Goal: Task Accomplishment & Management: Complete application form

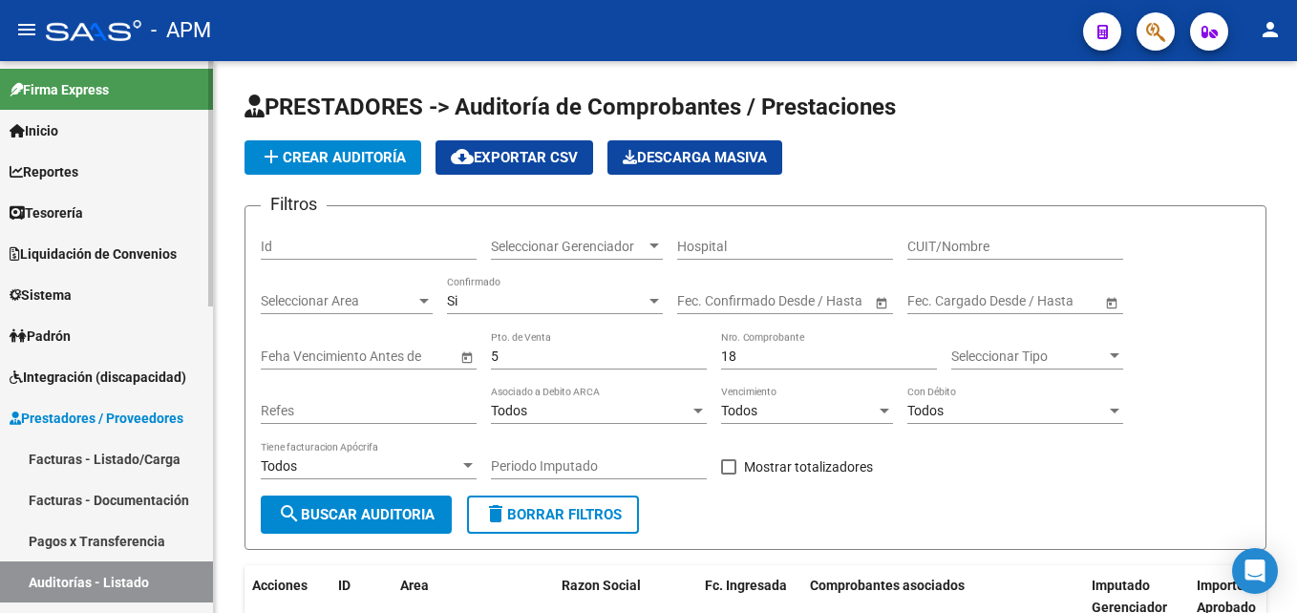
scroll to position [224, 0]
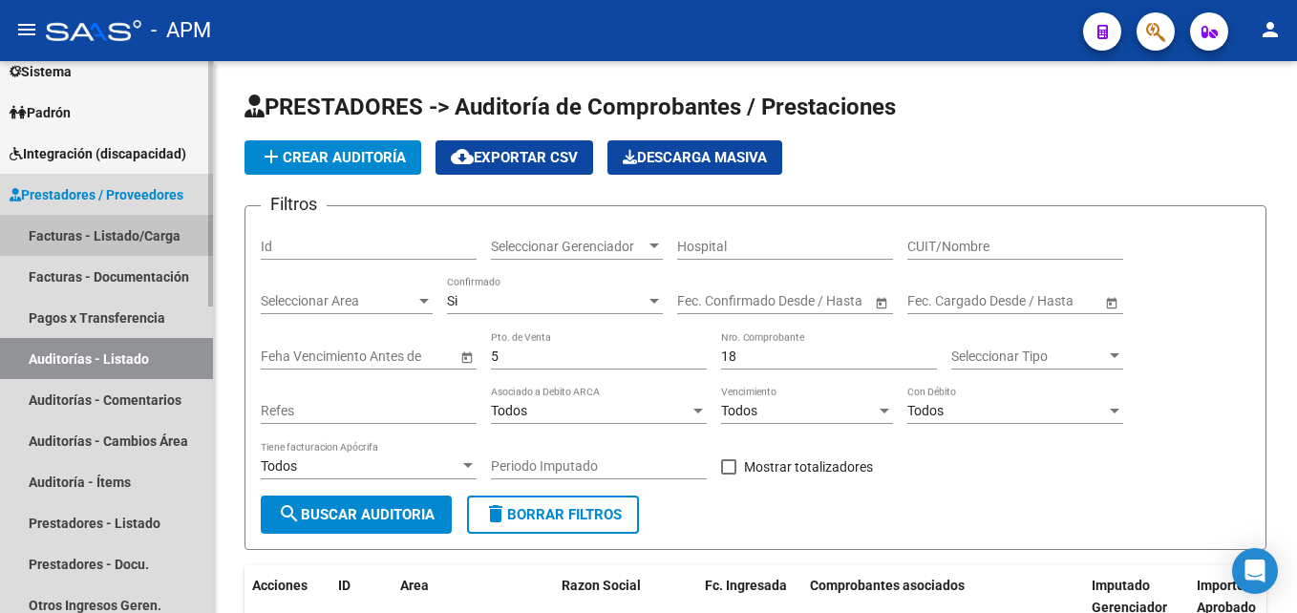
click at [119, 227] on link "Facturas - Listado/Carga" at bounding box center [106, 235] width 213 height 41
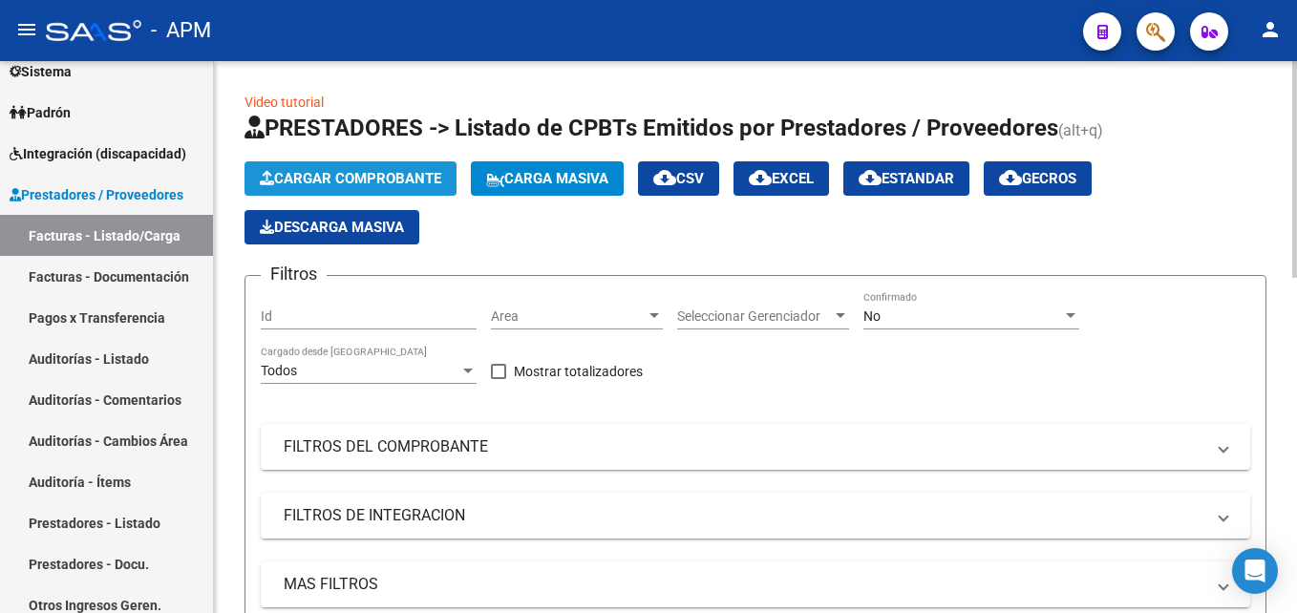
click at [417, 179] on span "Cargar Comprobante" at bounding box center [350, 178] width 181 height 17
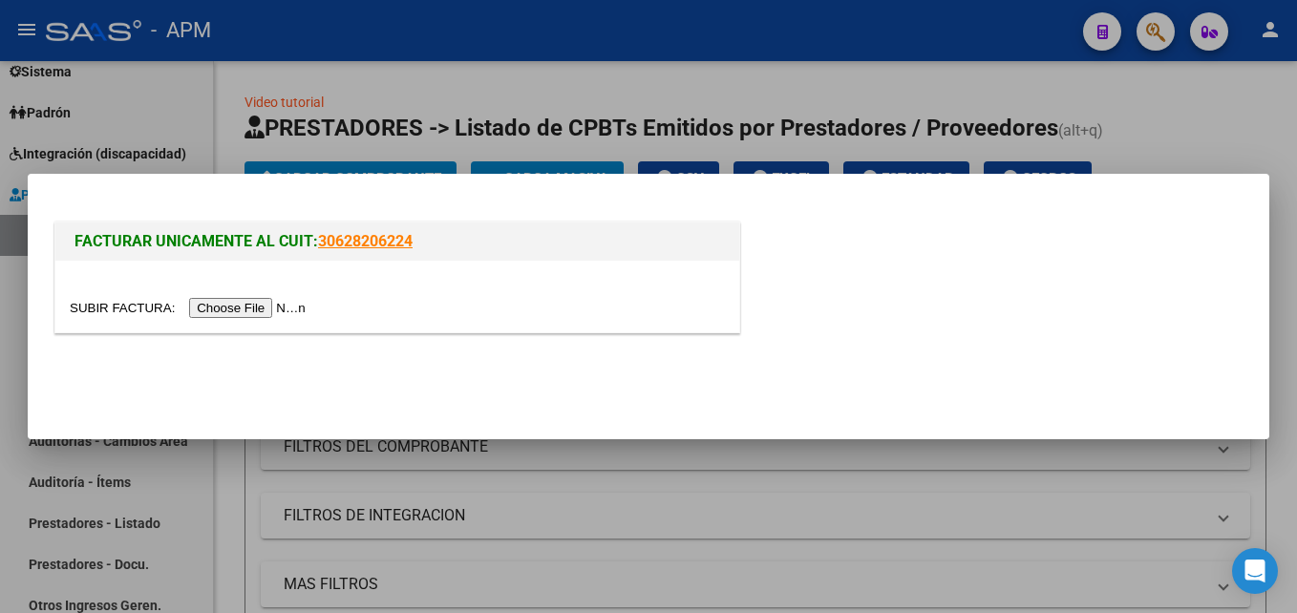
click at [232, 312] on input "file" at bounding box center [191, 308] width 242 height 20
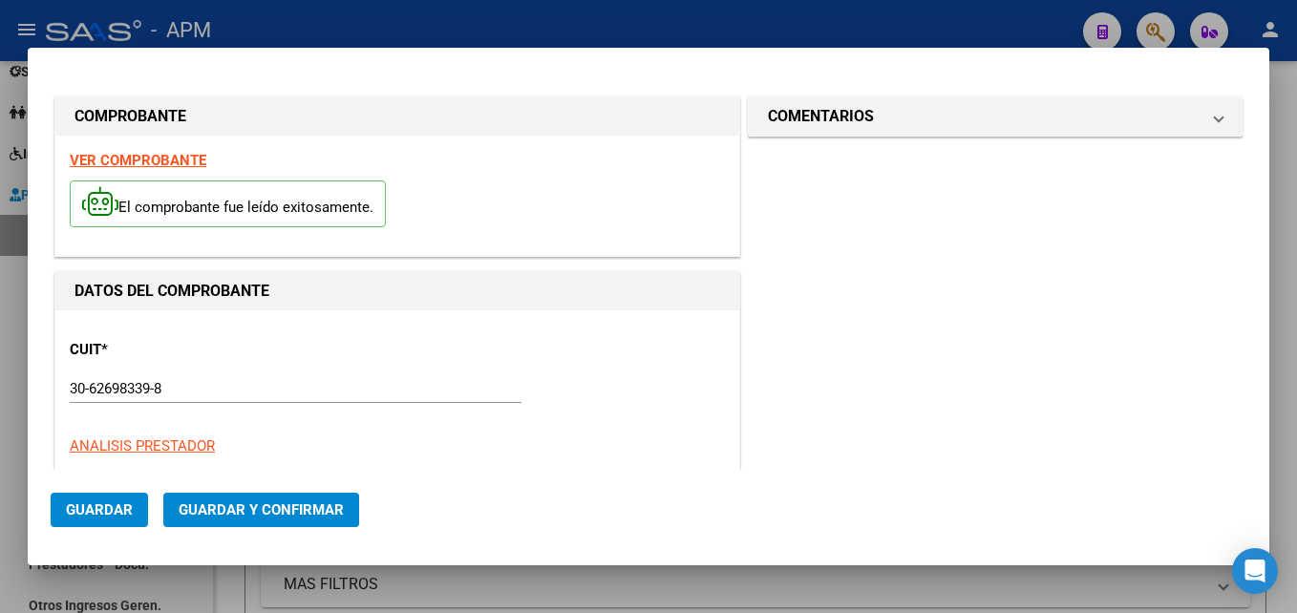
click at [148, 155] on strong "VER COMPROBANTE" at bounding box center [138, 160] width 137 height 17
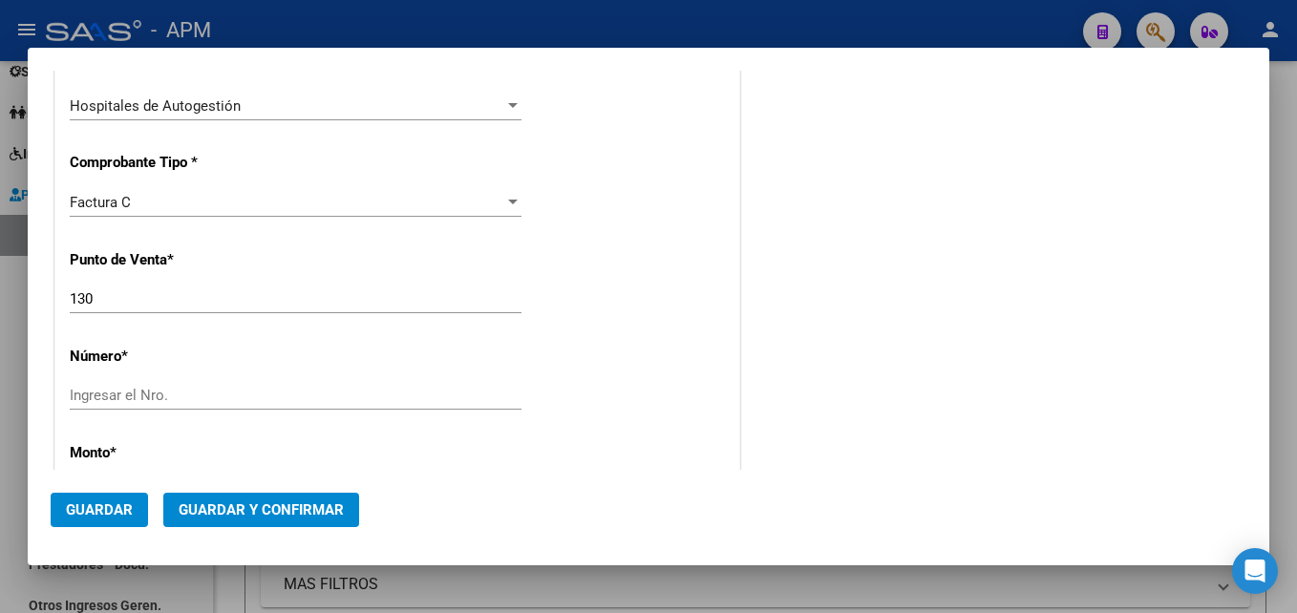
scroll to position [478, 0]
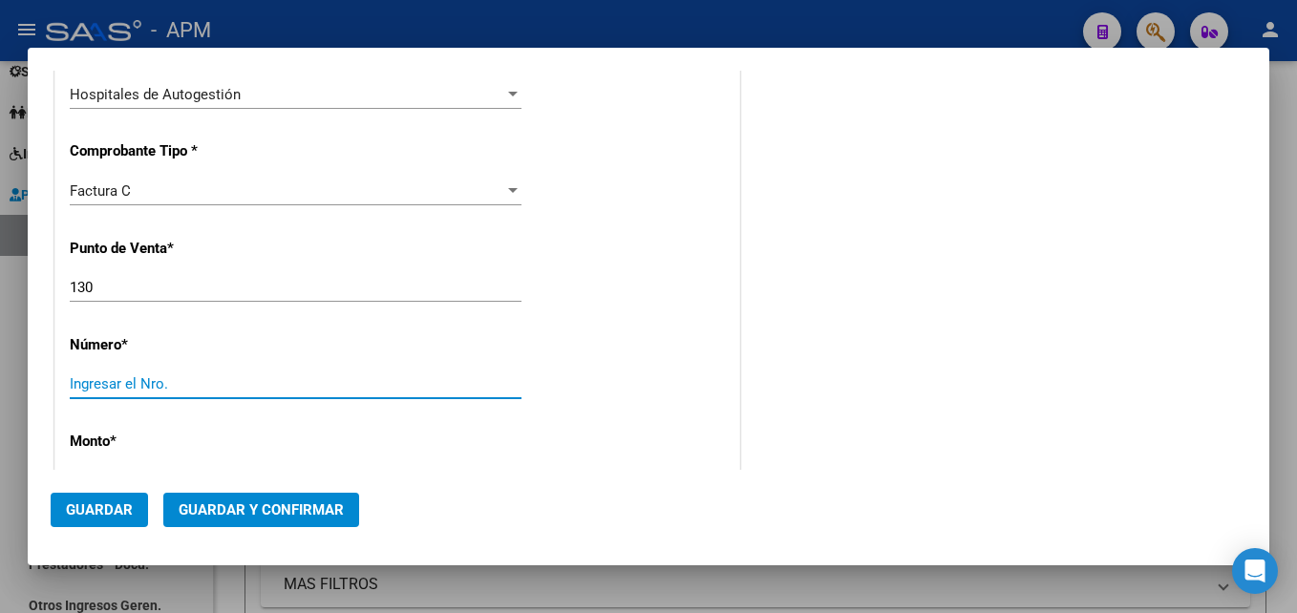
click at [182, 377] on input "Ingresar el Nro." at bounding box center [296, 383] width 452 height 17
type input "00016781"
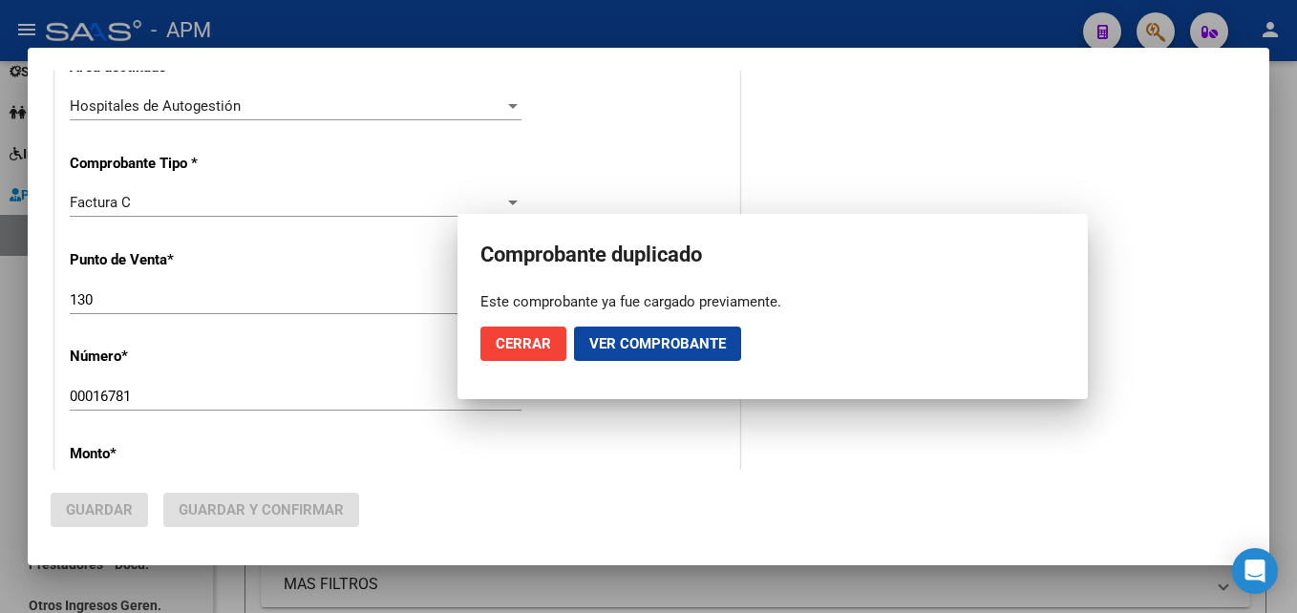
scroll to position [490, 0]
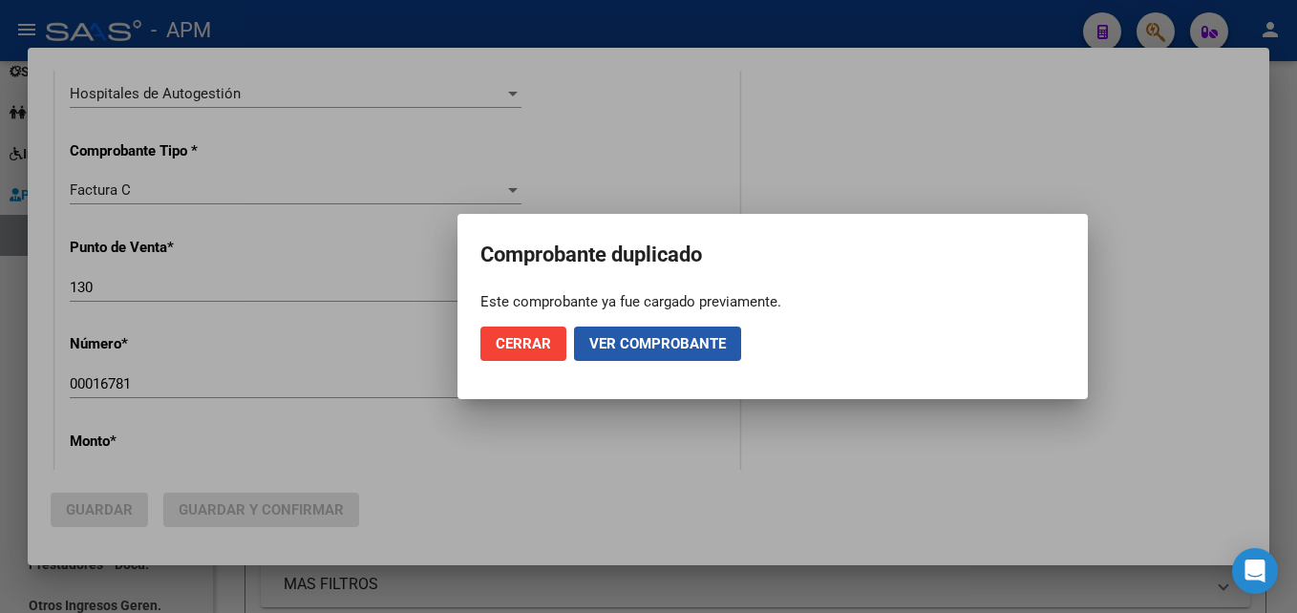
click at [630, 350] on span "Ver comprobante" at bounding box center [657, 343] width 137 height 17
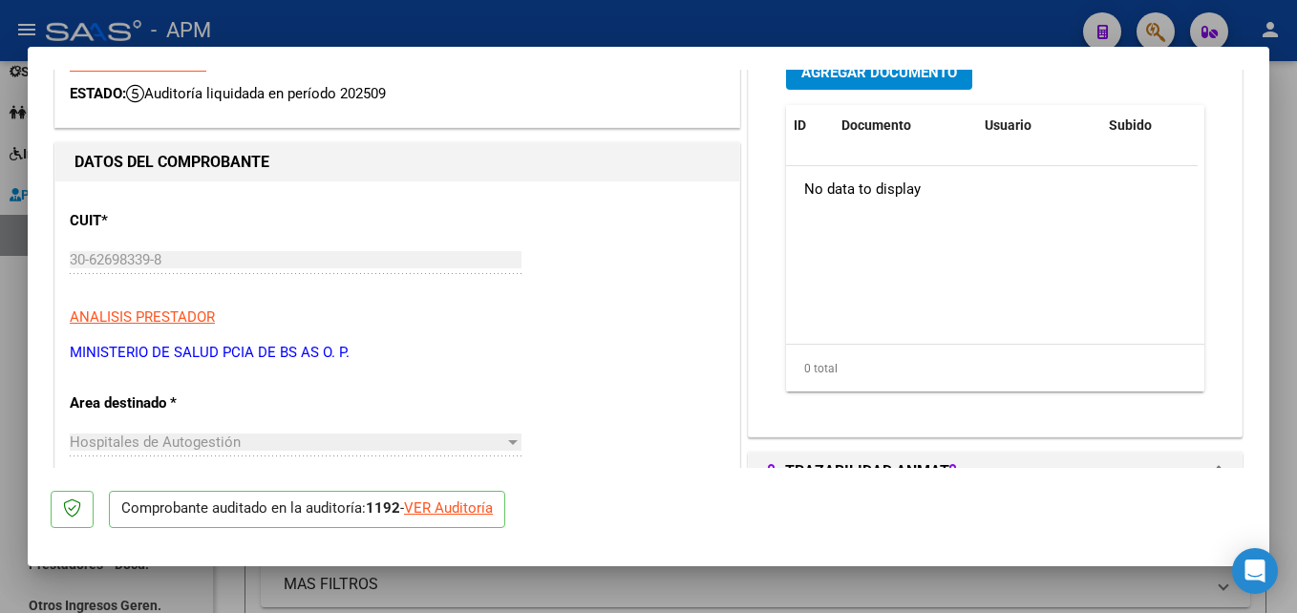
scroll to position [96, 0]
click at [469, 514] on div "VER Auditoría" at bounding box center [448, 509] width 89 height 22
type input "$ 0,00"
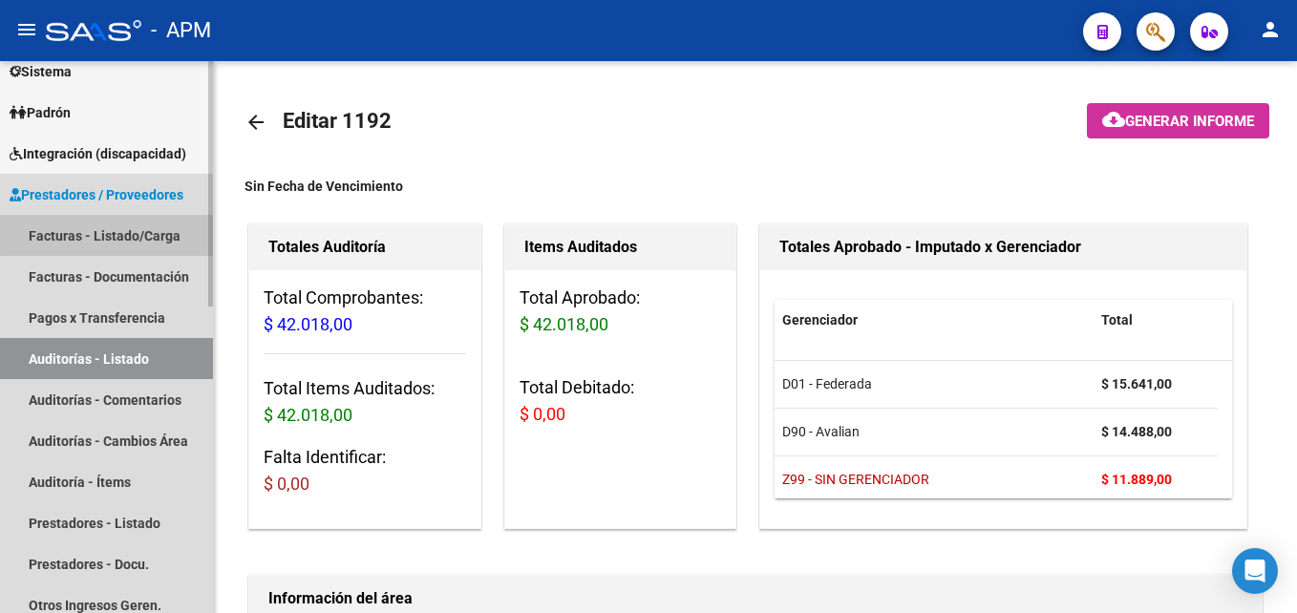
click at [133, 227] on link "Facturas - Listado/Carga" at bounding box center [106, 235] width 213 height 41
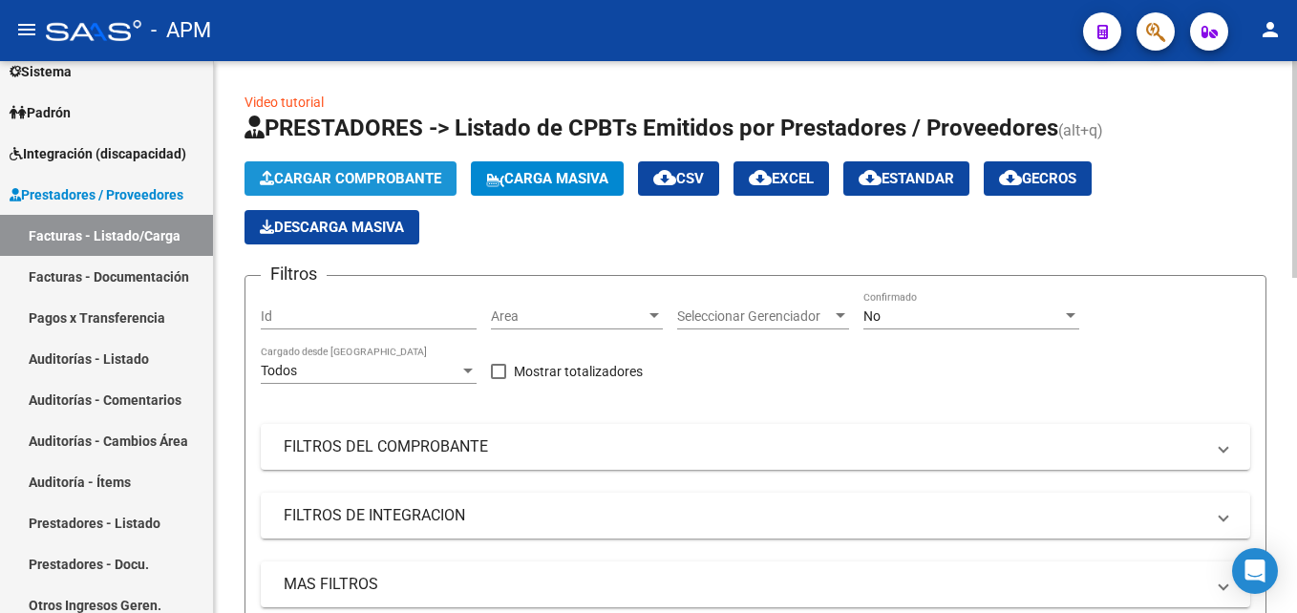
click at [321, 180] on span "Cargar Comprobante" at bounding box center [350, 178] width 181 height 17
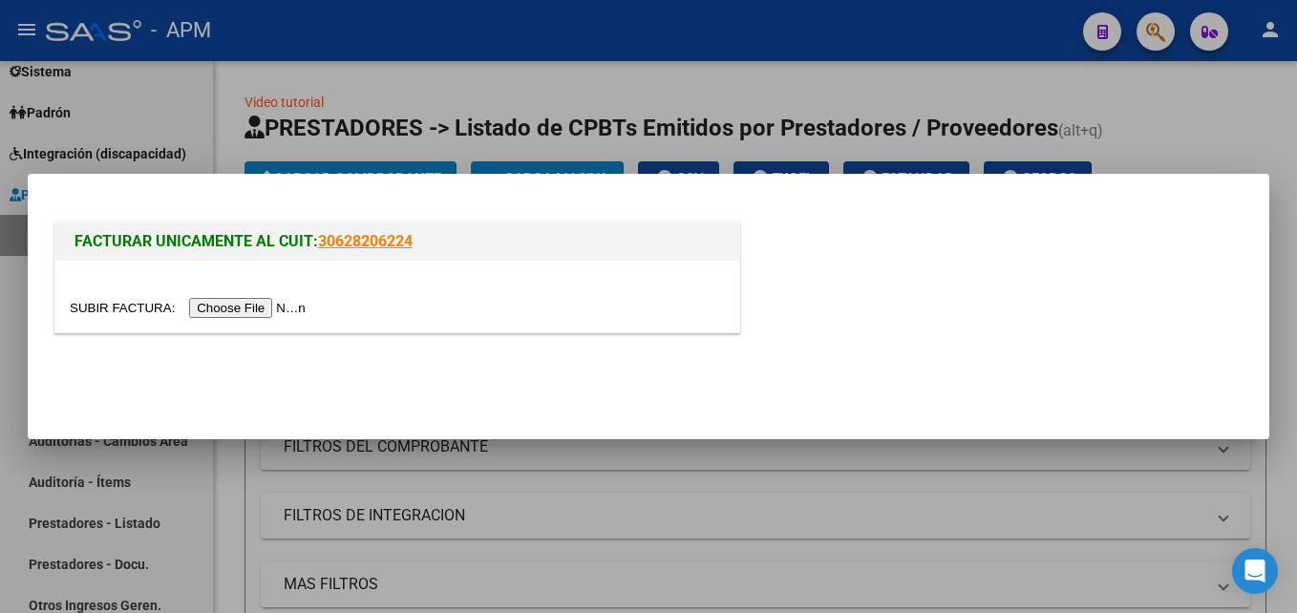
click at [227, 298] on input "file" at bounding box center [191, 308] width 242 height 20
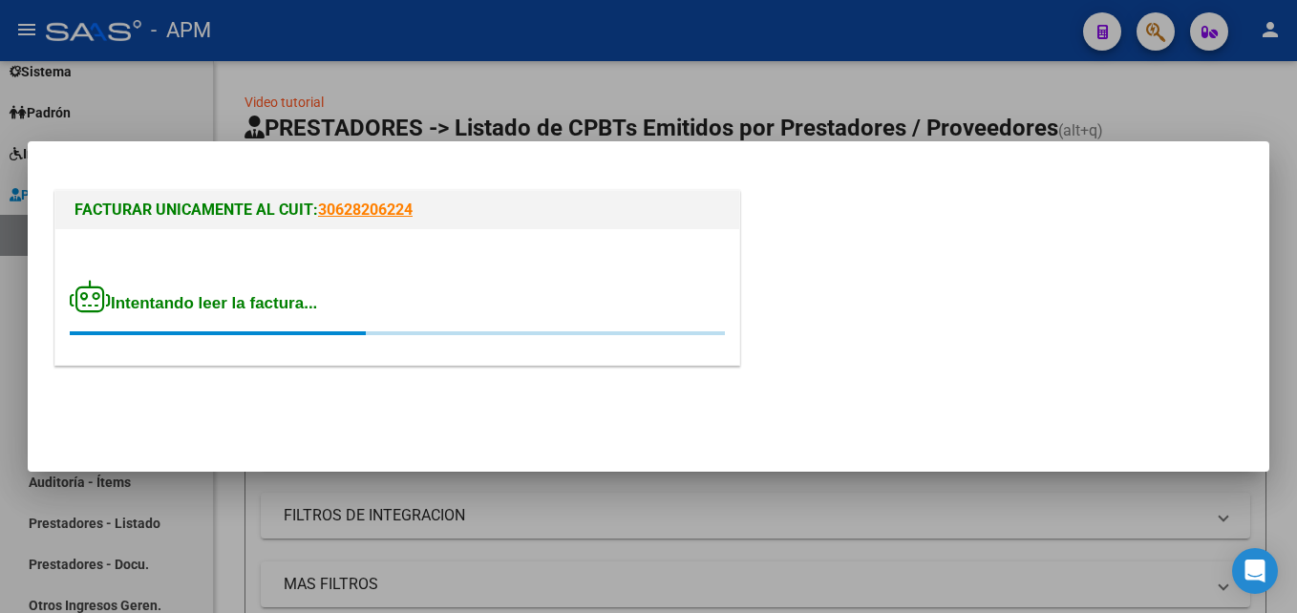
click at [258, 143] on mat-dialog-container "FACTURAR UNICAMENTE AL CUIT: 30628206224 Intentando leer la factura..." at bounding box center [649, 306] width 1242 height 330
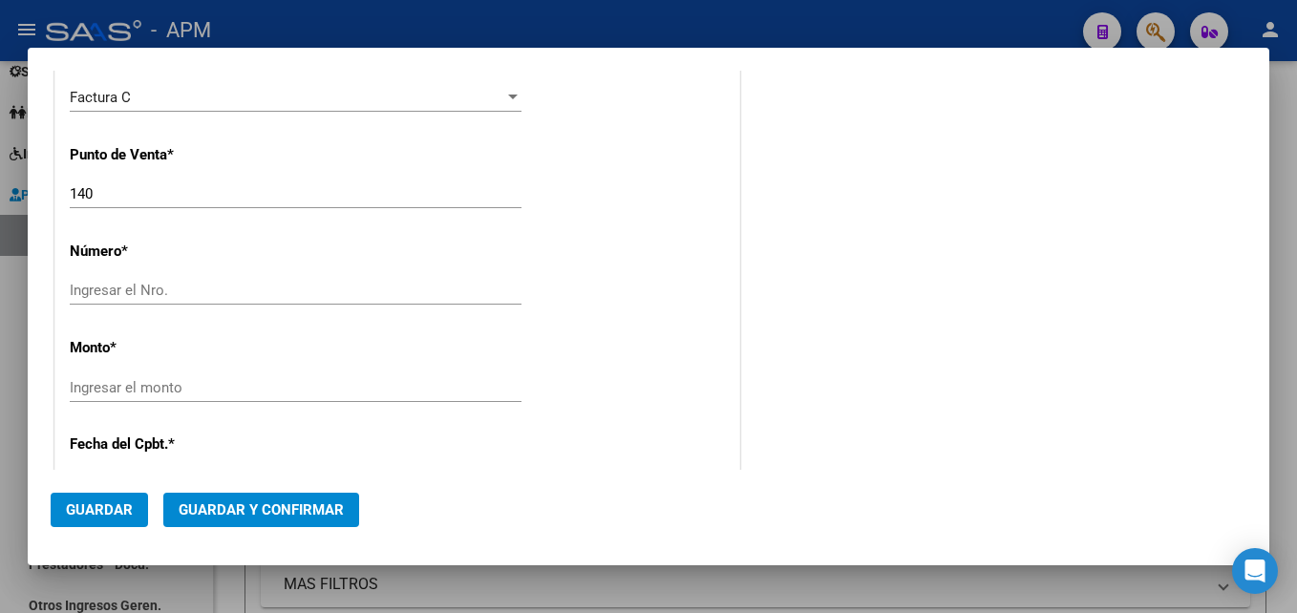
scroll to position [573, 0]
click at [202, 282] on input "Ingresar el Nro." at bounding box center [296, 288] width 452 height 17
type input "00003704"
click at [245, 386] on input "Ingresar el monto" at bounding box center [296, 385] width 452 height 17
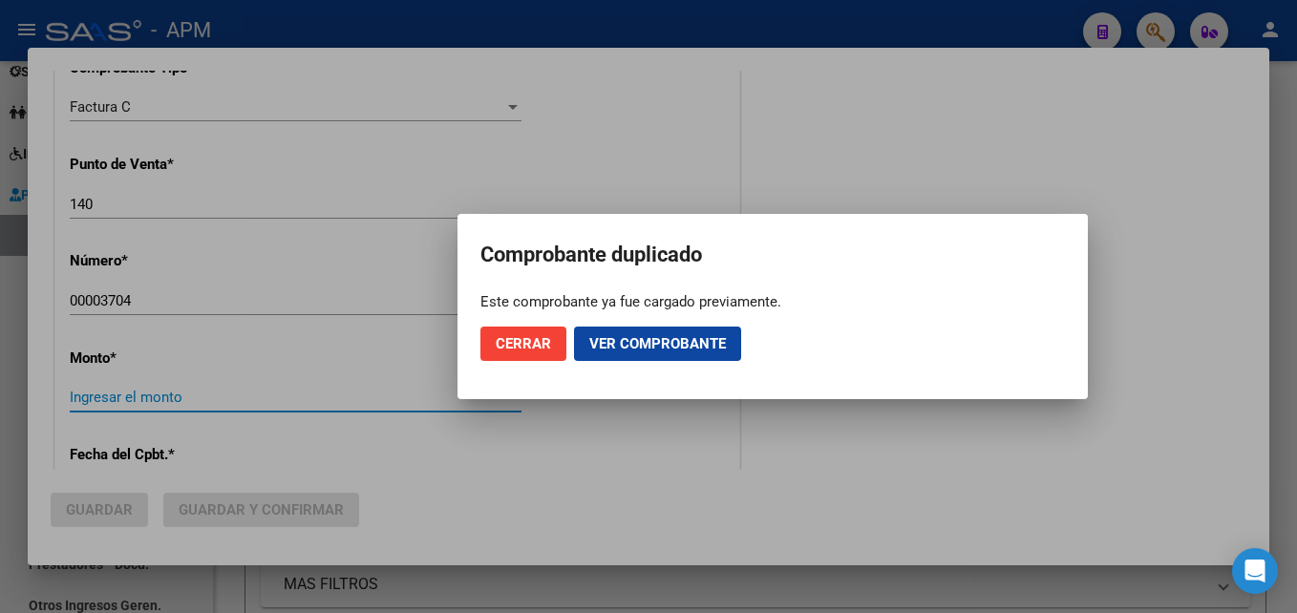
scroll to position [585, 0]
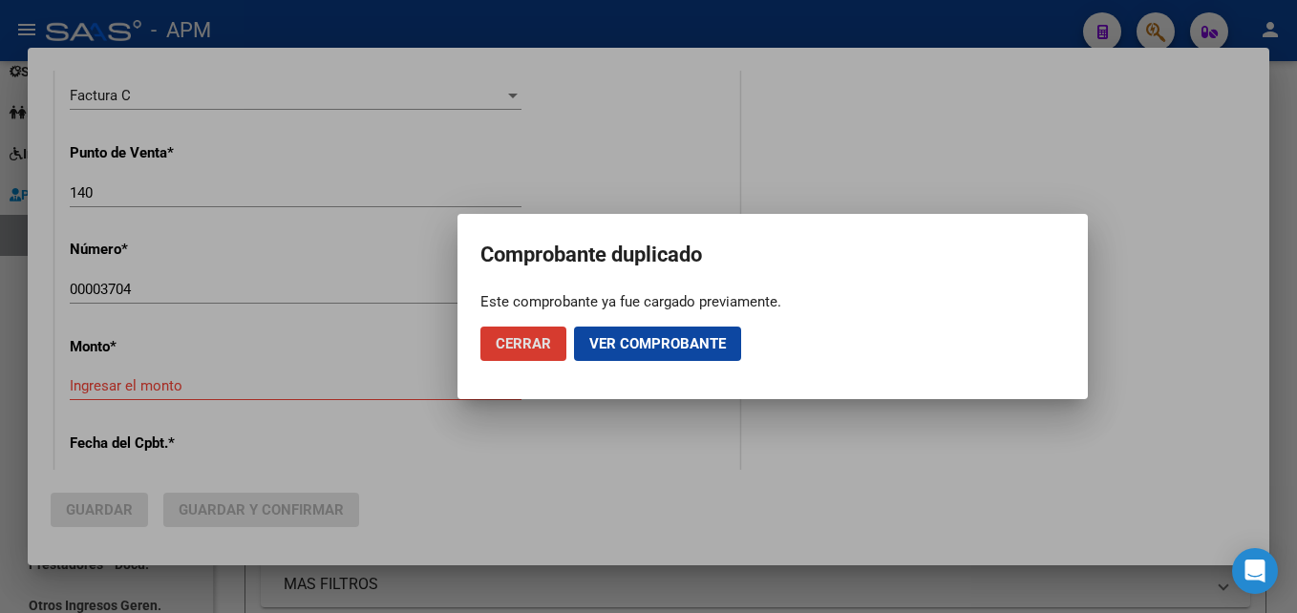
click at [630, 349] on span "Ver comprobante" at bounding box center [657, 343] width 137 height 17
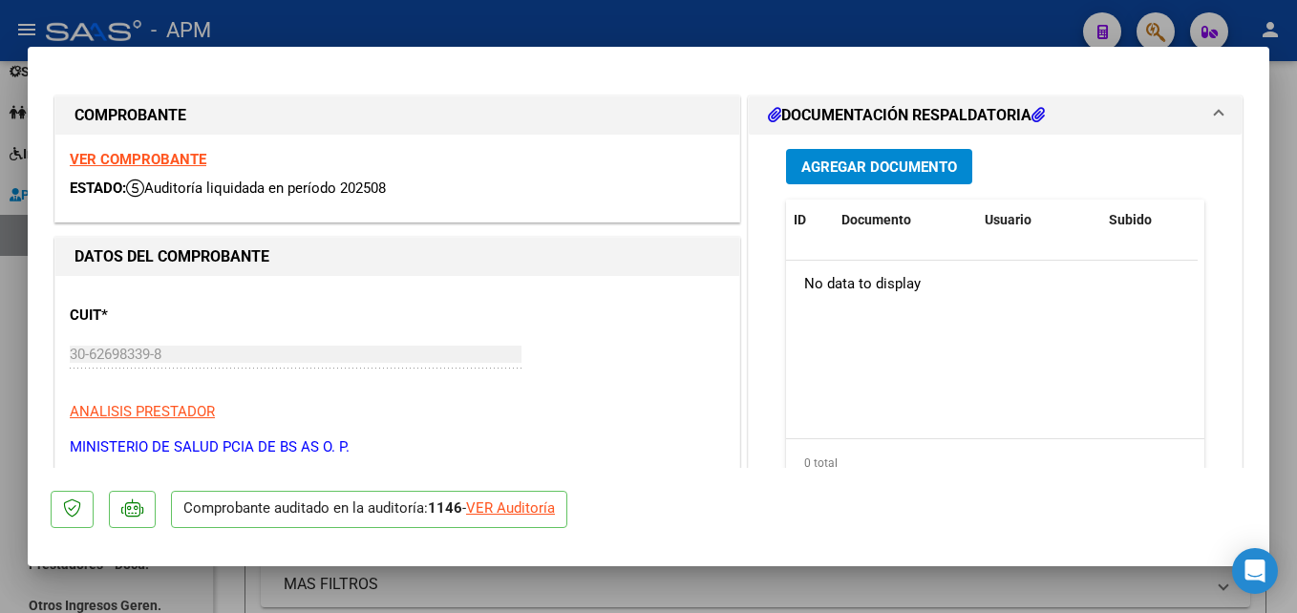
scroll to position [287, 0]
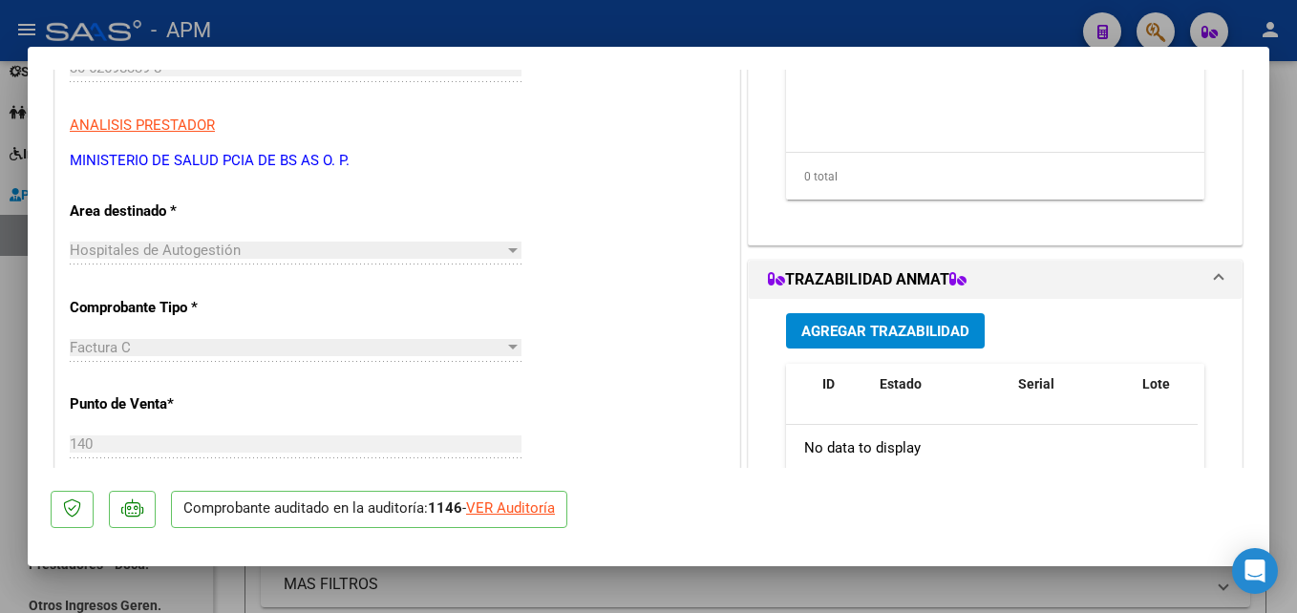
click at [762, 599] on div at bounding box center [648, 306] width 1297 height 613
type input "$ 0,00"
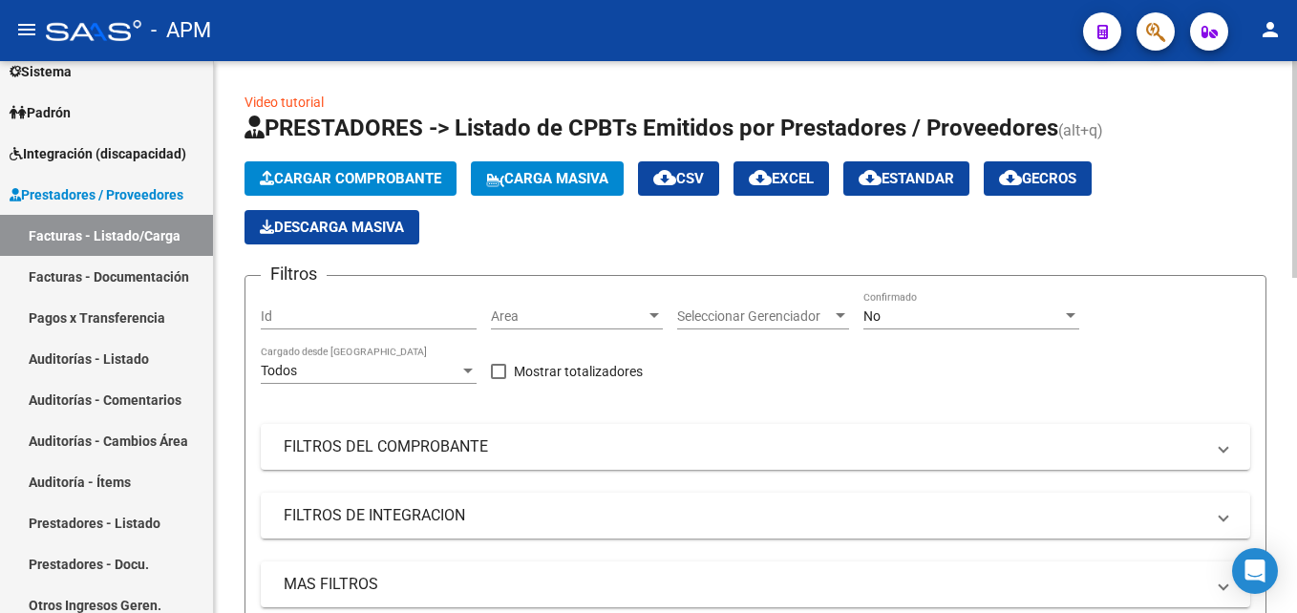
click at [303, 174] on span "Cargar Comprobante" at bounding box center [350, 178] width 181 height 17
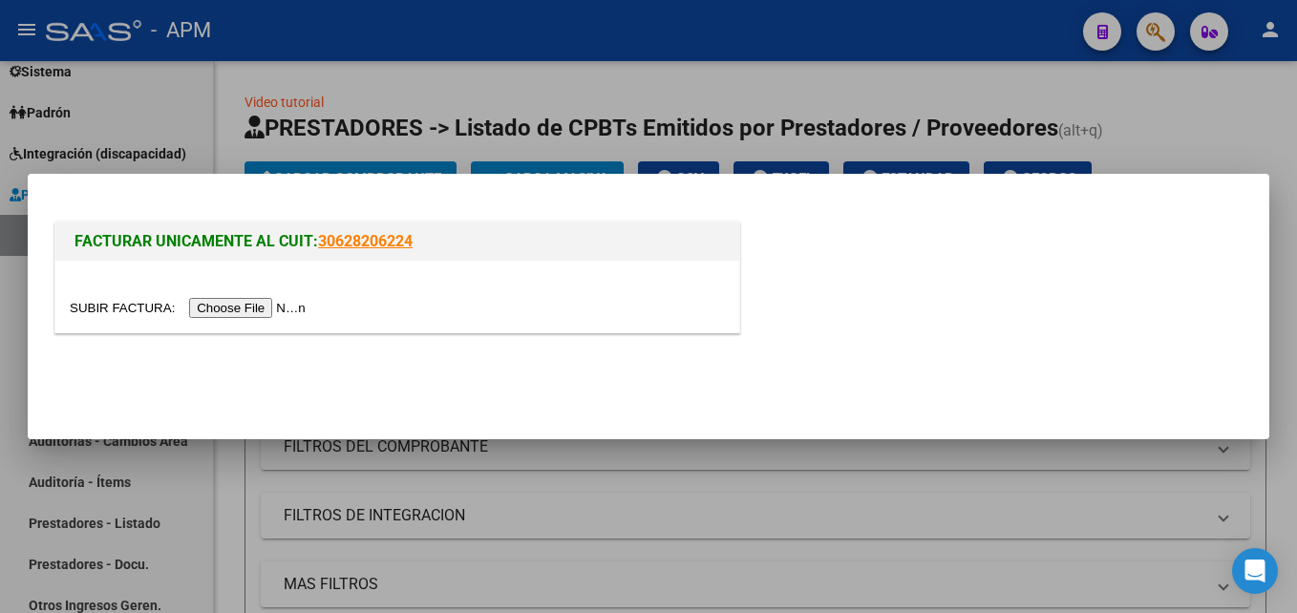
click at [252, 309] on input "file" at bounding box center [191, 308] width 242 height 20
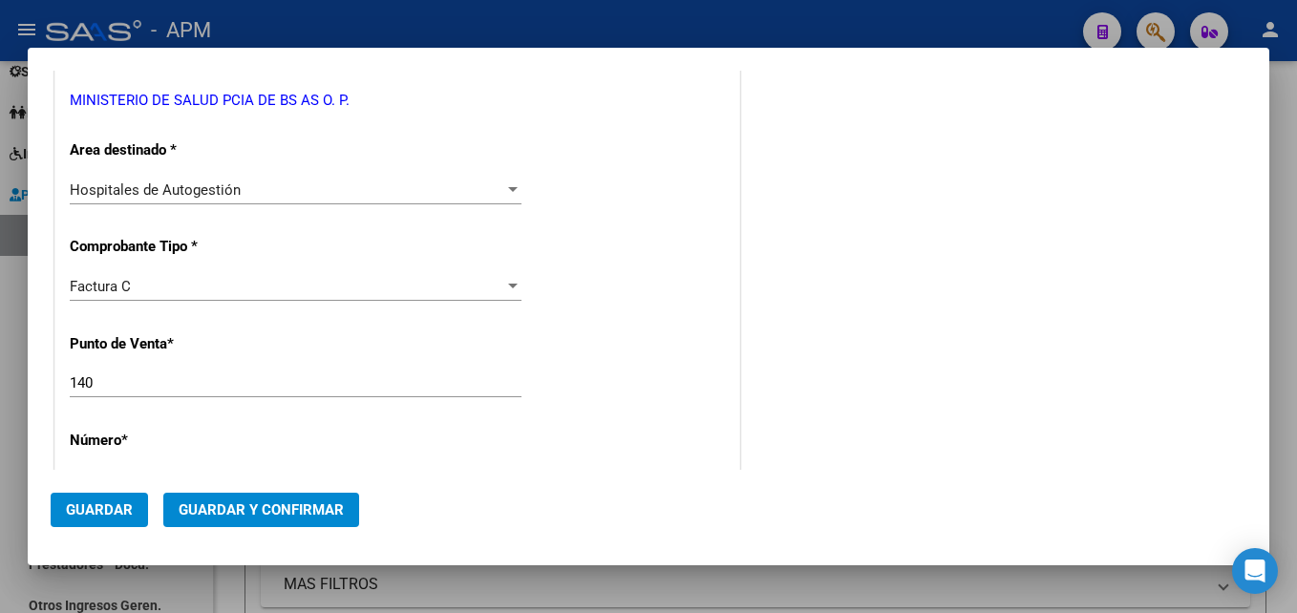
scroll to position [573, 0]
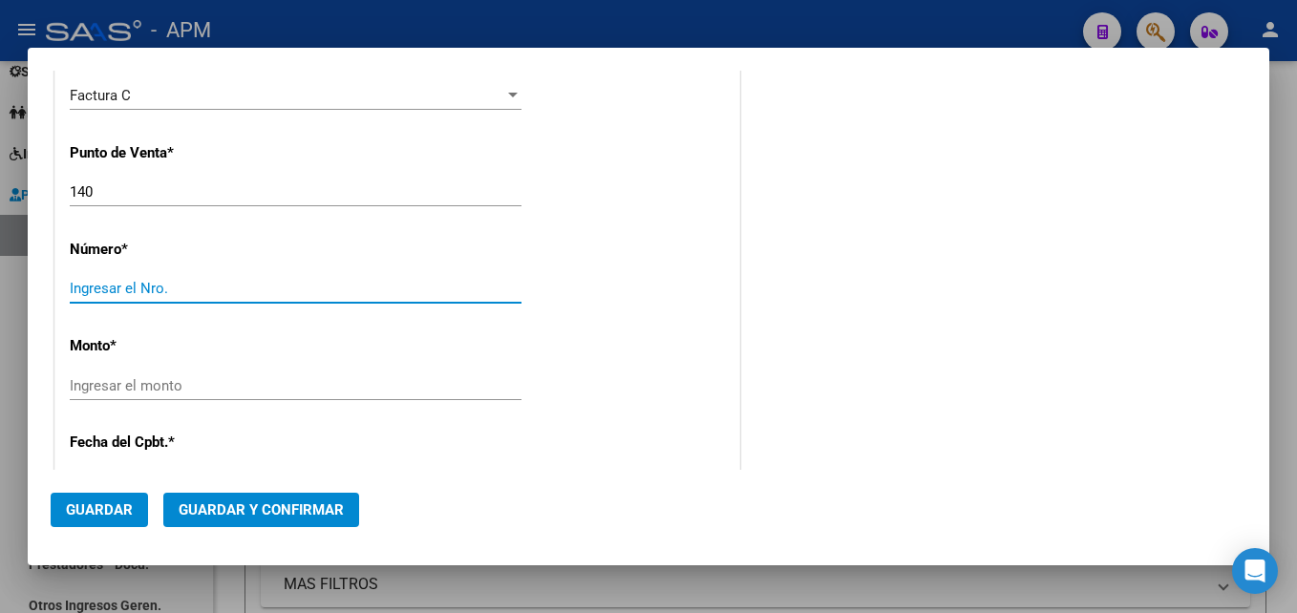
click at [180, 292] on input "Ingresar el Nro." at bounding box center [296, 288] width 452 height 17
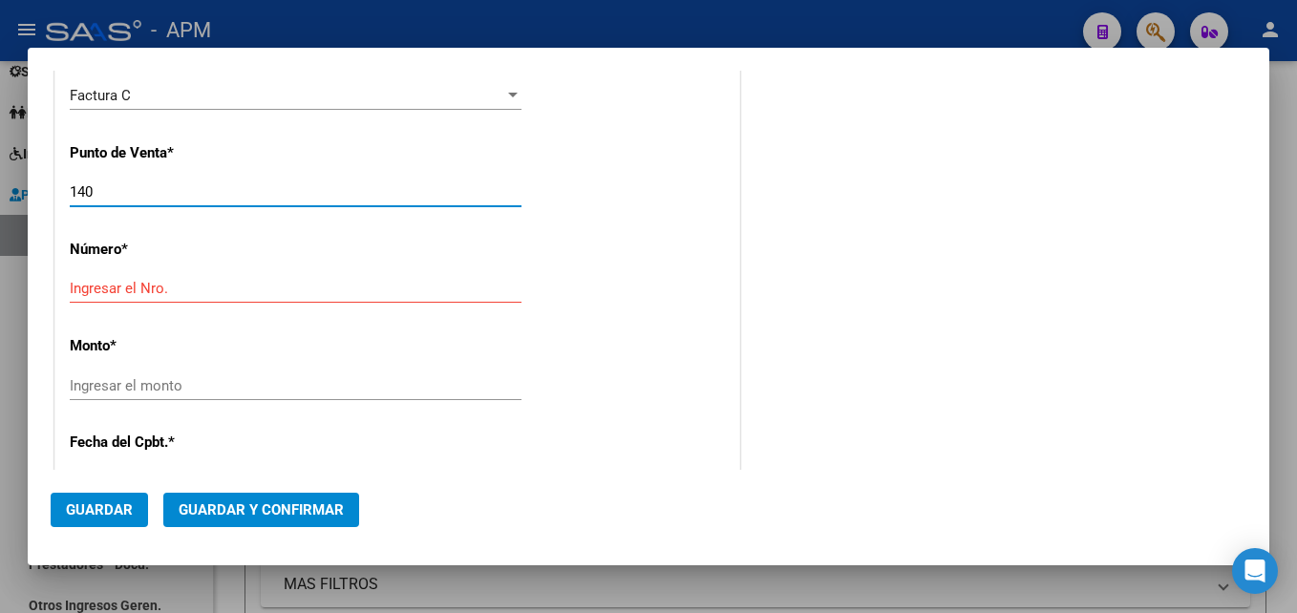
click at [106, 189] on input "140" at bounding box center [296, 191] width 452 height 17
type input "1"
type input "140"
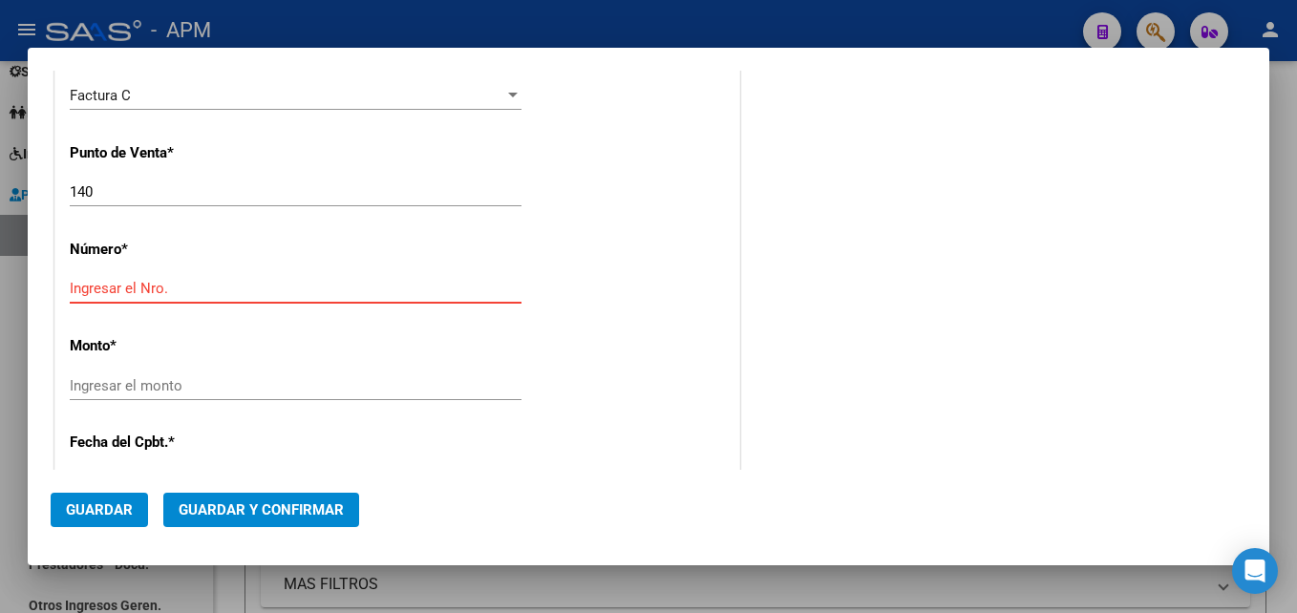
click at [98, 288] on input "Ingresar el Nro." at bounding box center [296, 288] width 452 height 17
type input "3705"
click at [68, 290] on div "CUIT * 30-62698339-8 Ingresar CUIT ANALISIS PRESTADOR MINISTERIO DE SALUD PCIA …" at bounding box center [397, 414] width 684 height 1354
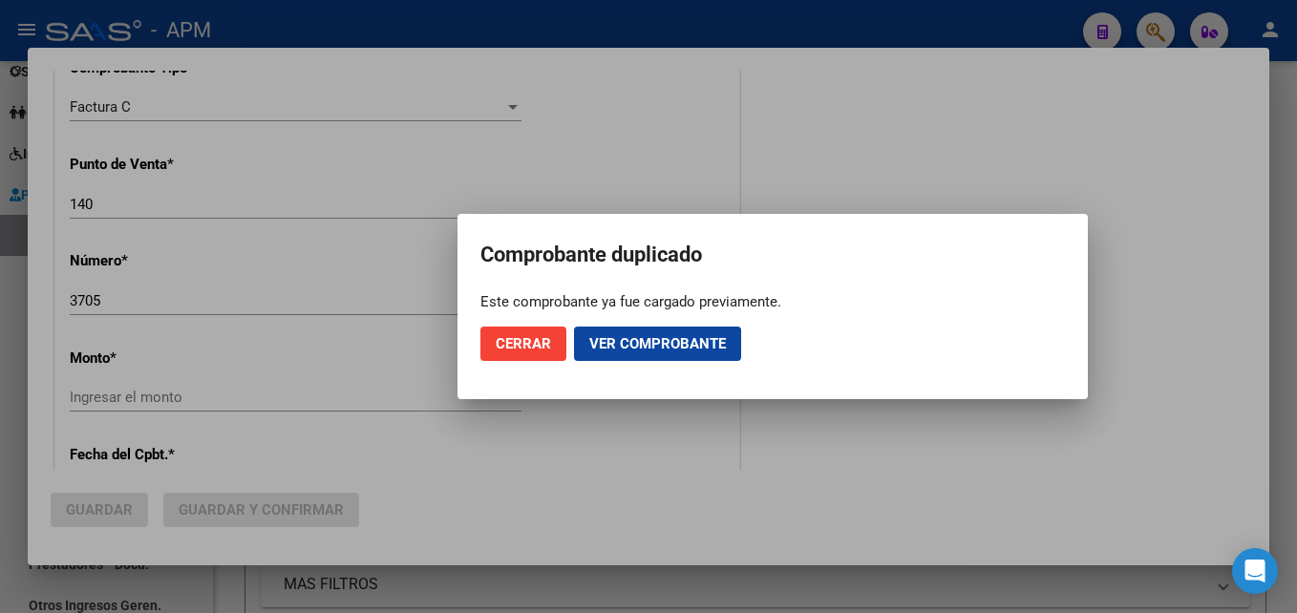
scroll to position [585, 0]
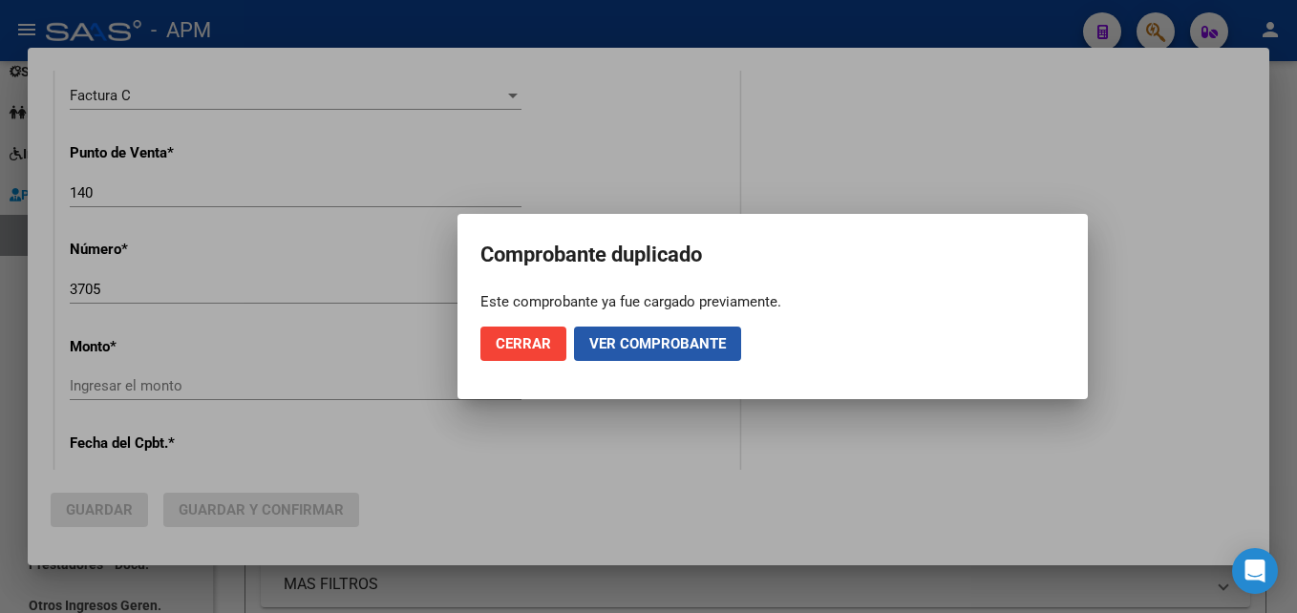
click at [671, 339] on span "Ver comprobante" at bounding box center [657, 343] width 137 height 17
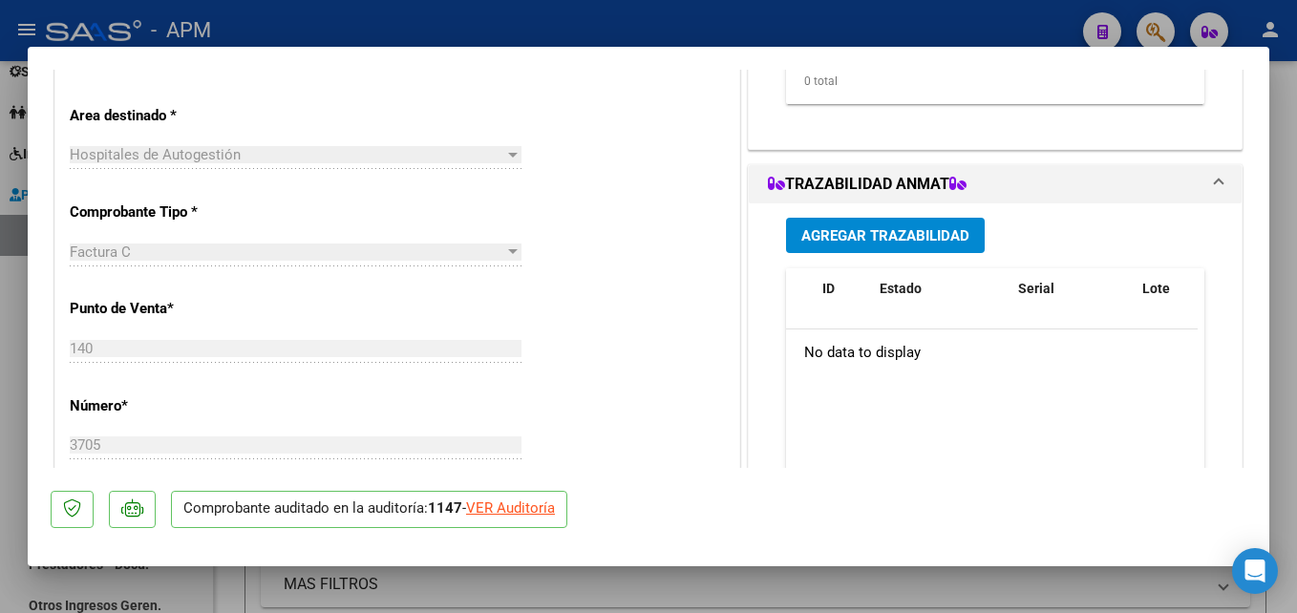
scroll to position [573, 0]
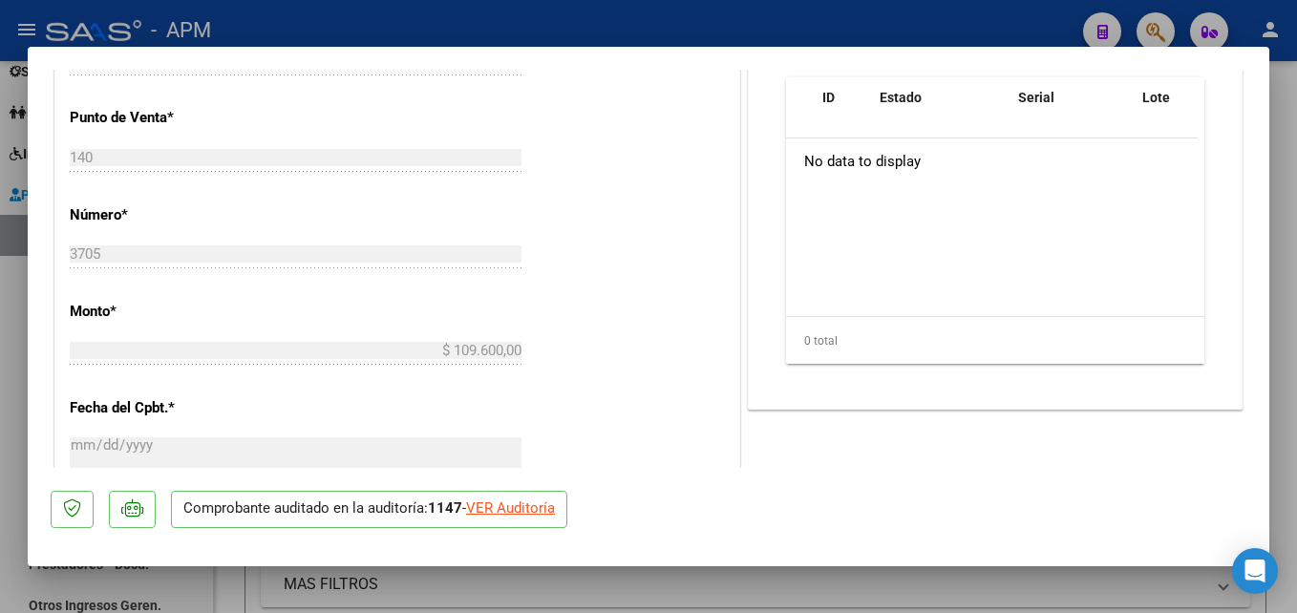
click at [585, 578] on div at bounding box center [648, 306] width 1297 height 613
type input "$ 0,00"
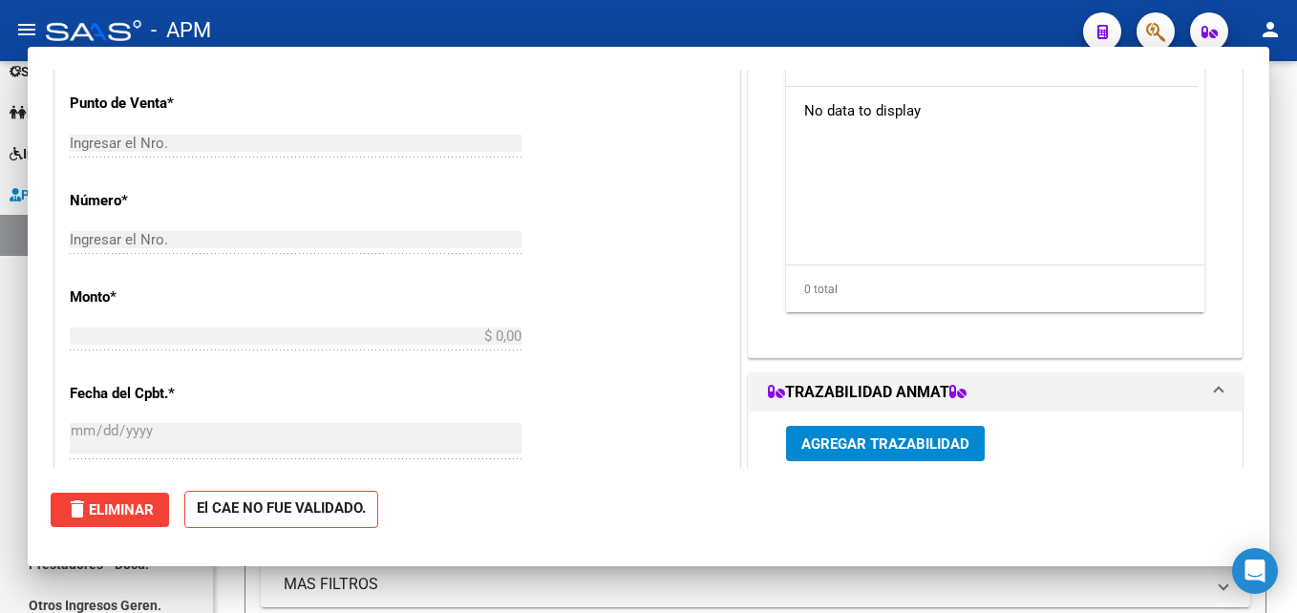
scroll to position [559, 0]
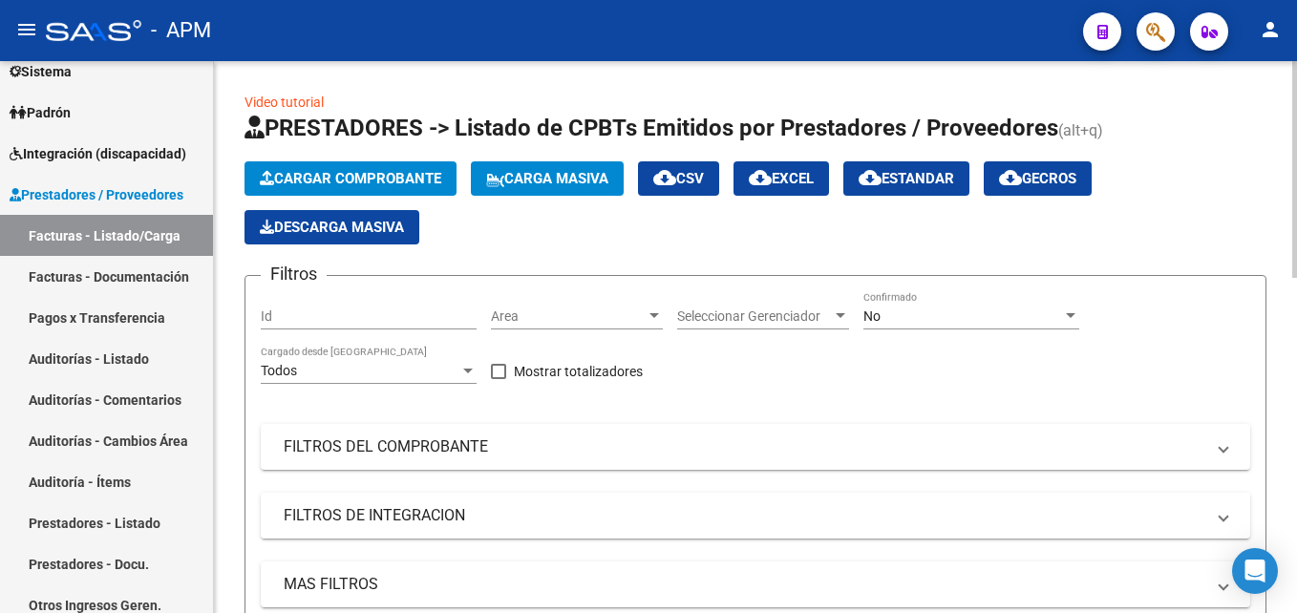
click at [1039, 326] on div "No Confirmado" at bounding box center [971, 310] width 216 height 38
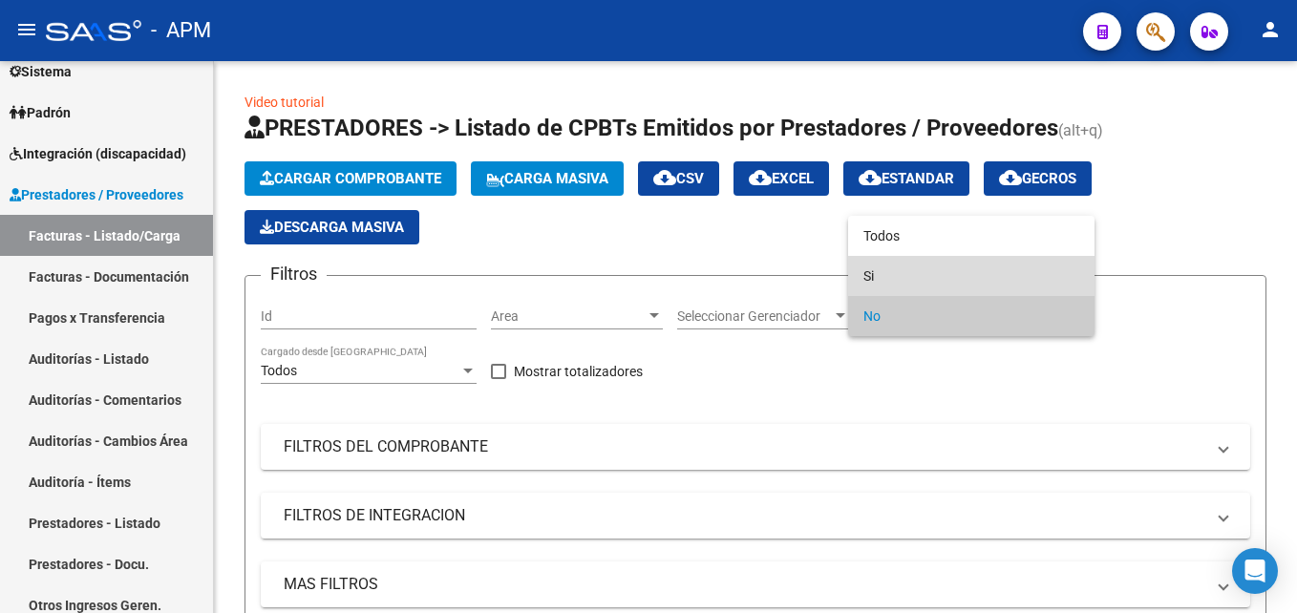
click at [1001, 278] on span "Si" at bounding box center [971, 276] width 216 height 40
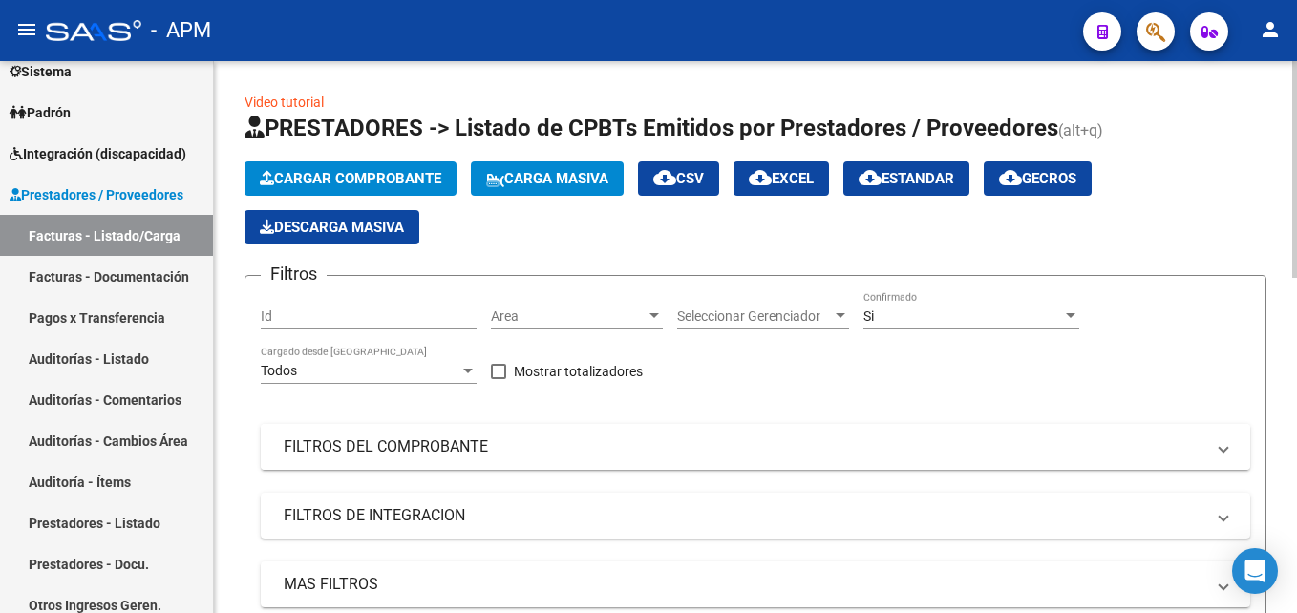
click at [1102, 460] on mat-expansion-panel-header "FILTROS DEL COMPROBANTE" at bounding box center [756, 447] width 990 height 46
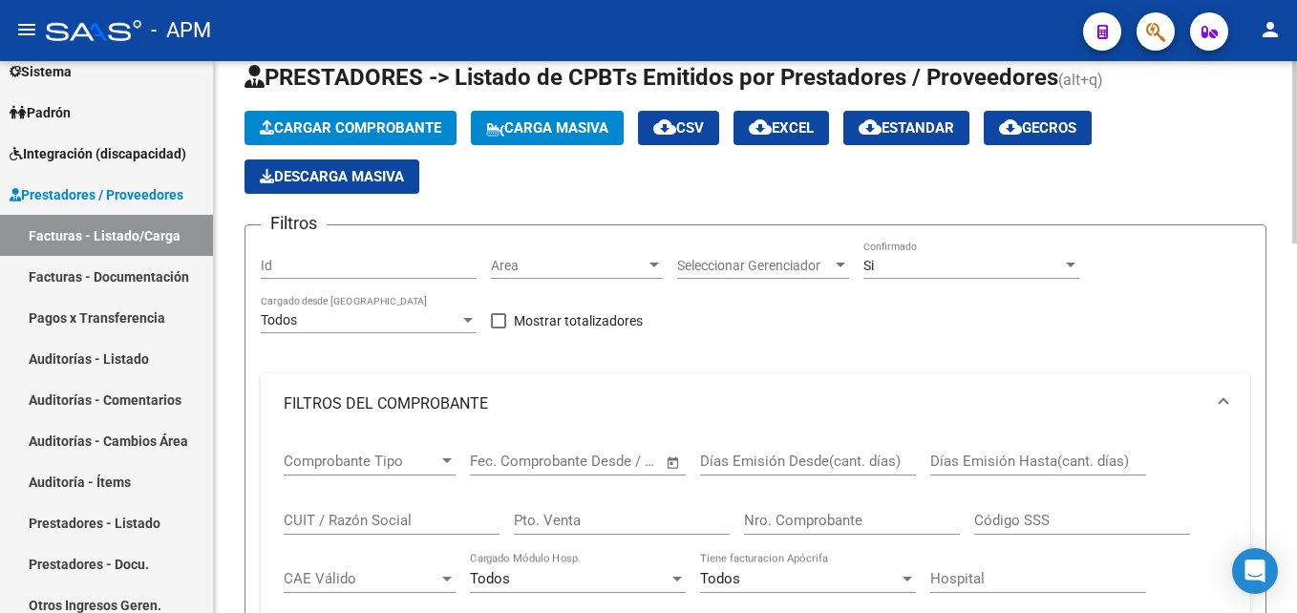
scroll to position [96, 0]
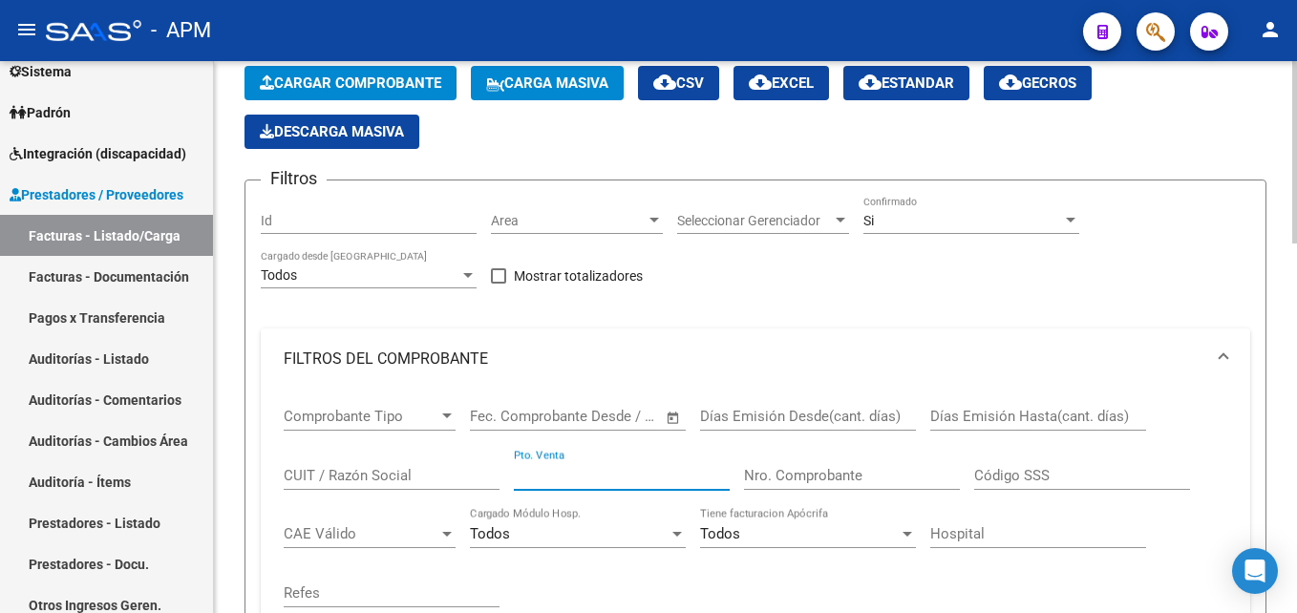
click at [621, 471] on input "Pto. Venta" at bounding box center [622, 475] width 216 height 17
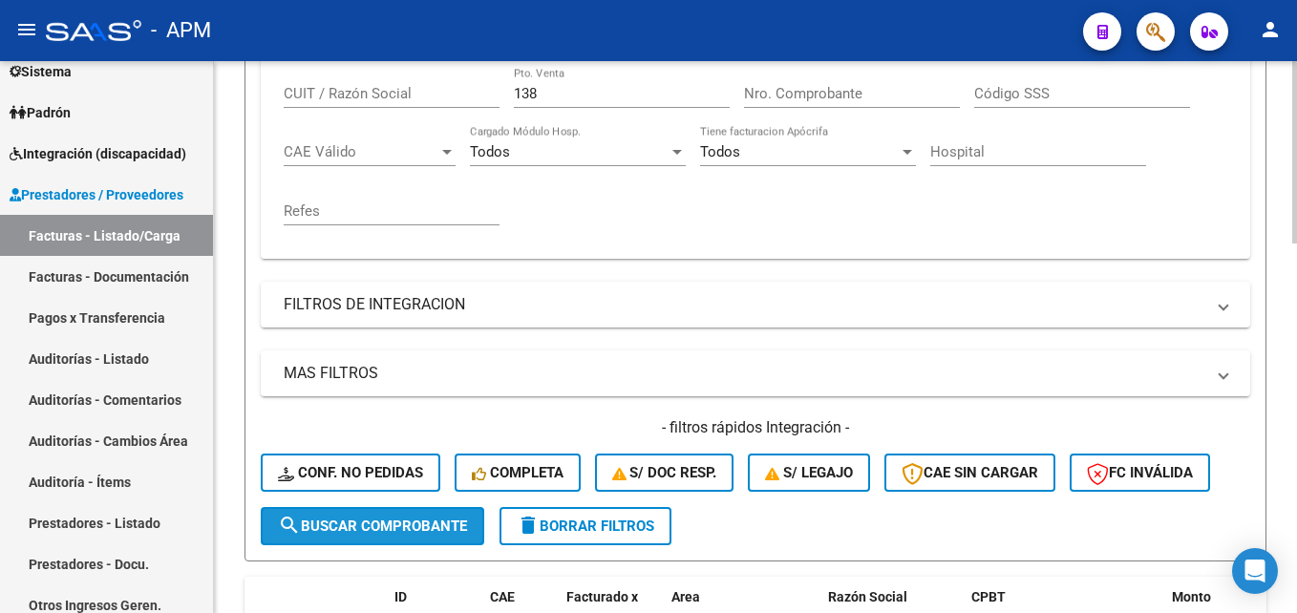
click at [410, 528] on span "search Buscar Comprobante" at bounding box center [372, 526] width 189 height 17
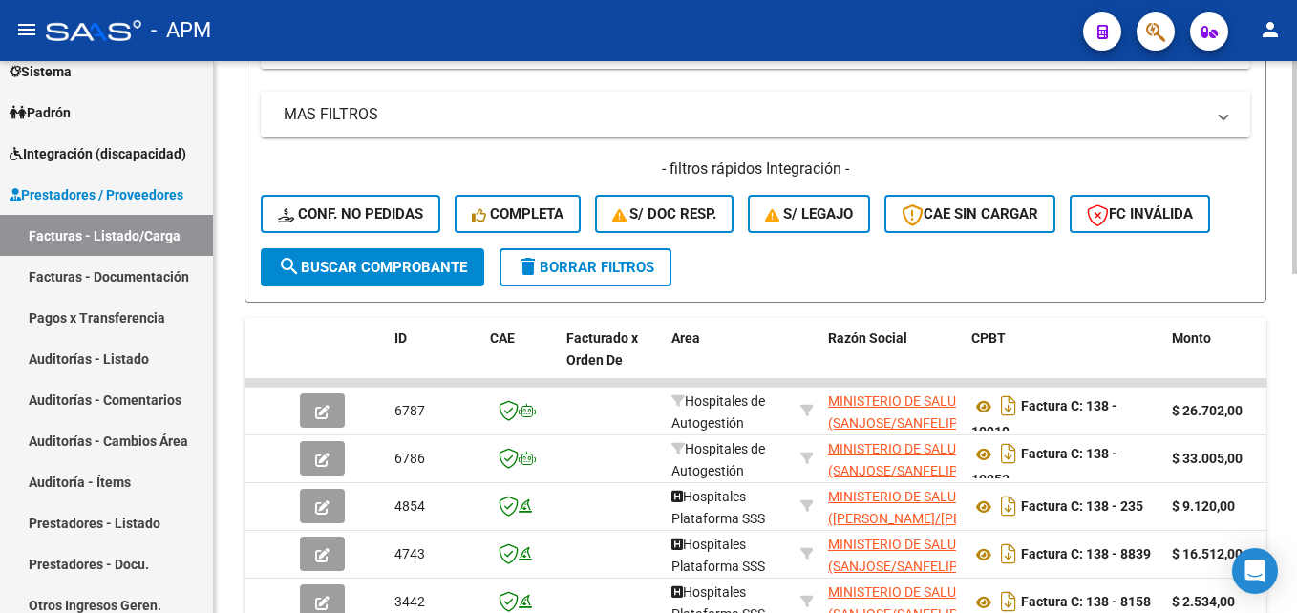
scroll to position [764, 0]
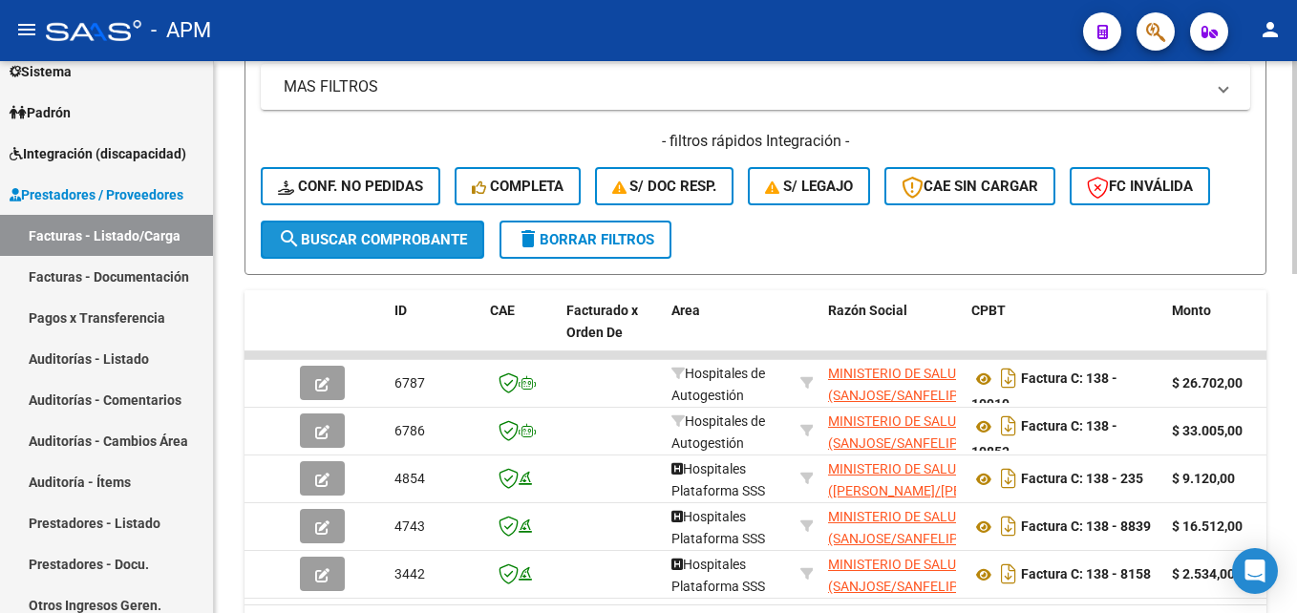
click at [381, 243] on span "search Buscar Comprobante" at bounding box center [372, 239] width 189 height 17
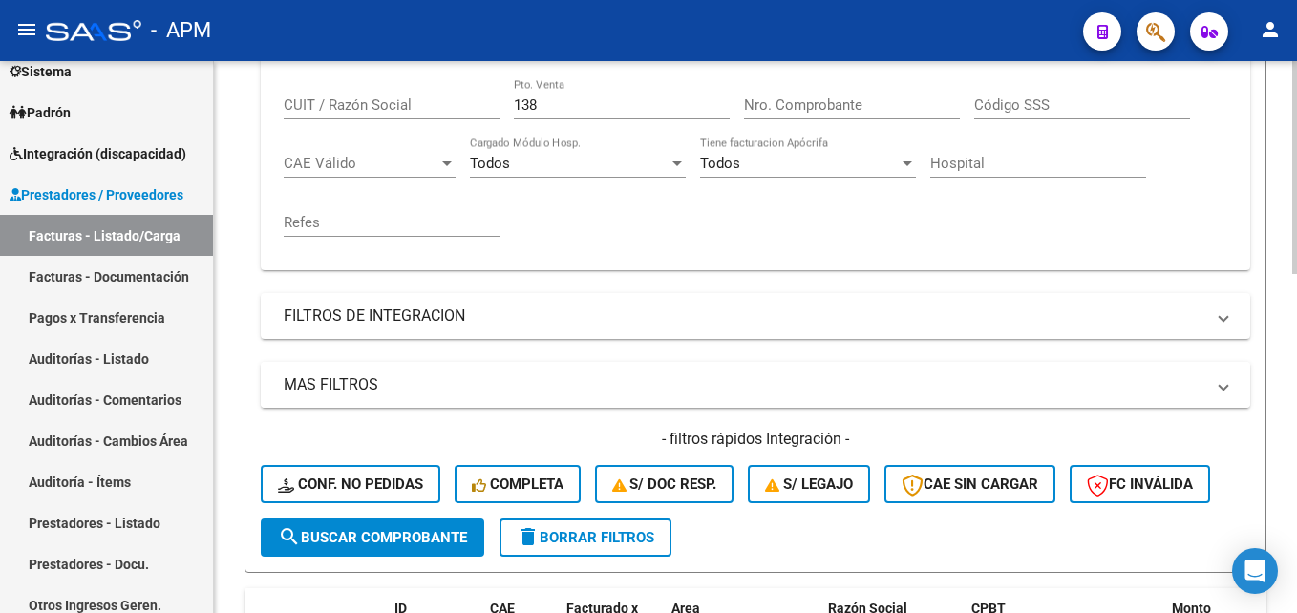
scroll to position [499, 0]
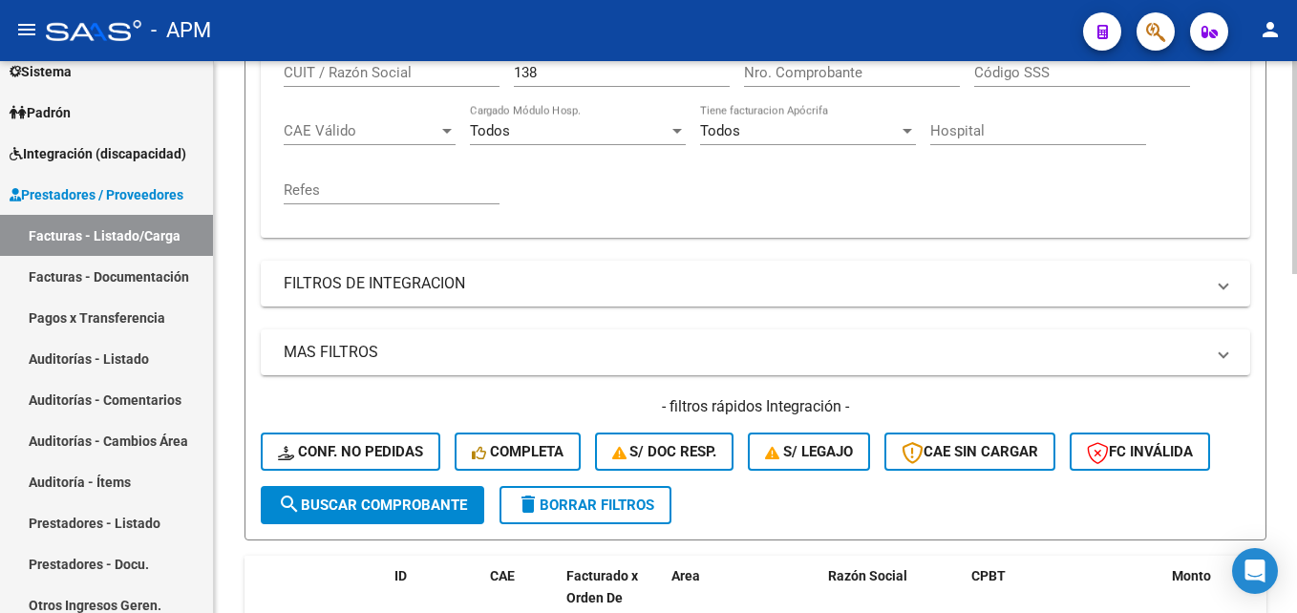
click at [551, 66] on input "138" at bounding box center [622, 72] width 216 height 17
click at [452, 505] on span "search Buscar Comprobante" at bounding box center [372, 505] width 189 height 17
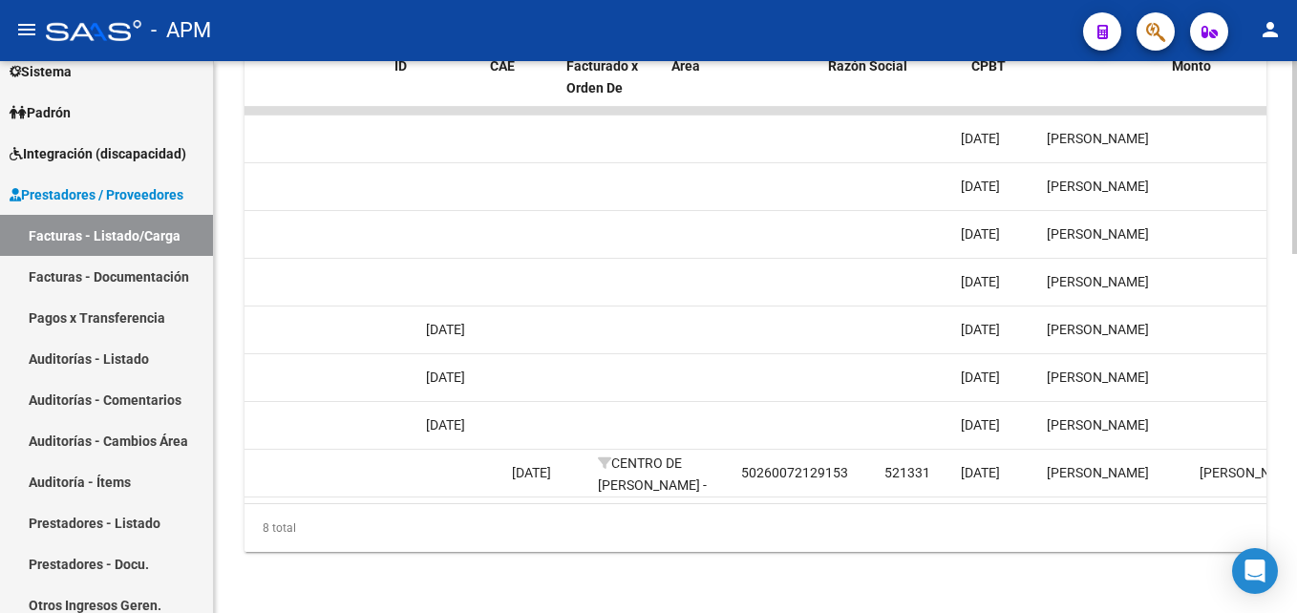
scroll to position [0, 0]
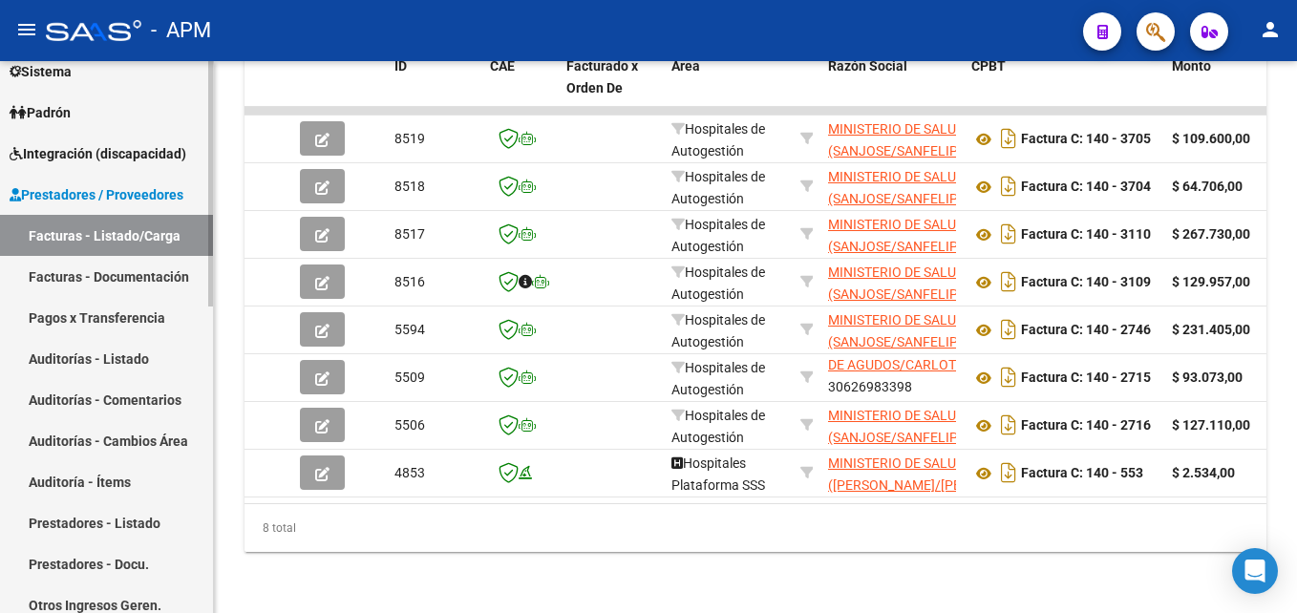
click at [184, 585] on mat-nav-list "Facturas - Listado/Carga Facturas - Documentación Pagos x Transferencia Auditor…" at bounding box center [106, 420] width 213 height 411
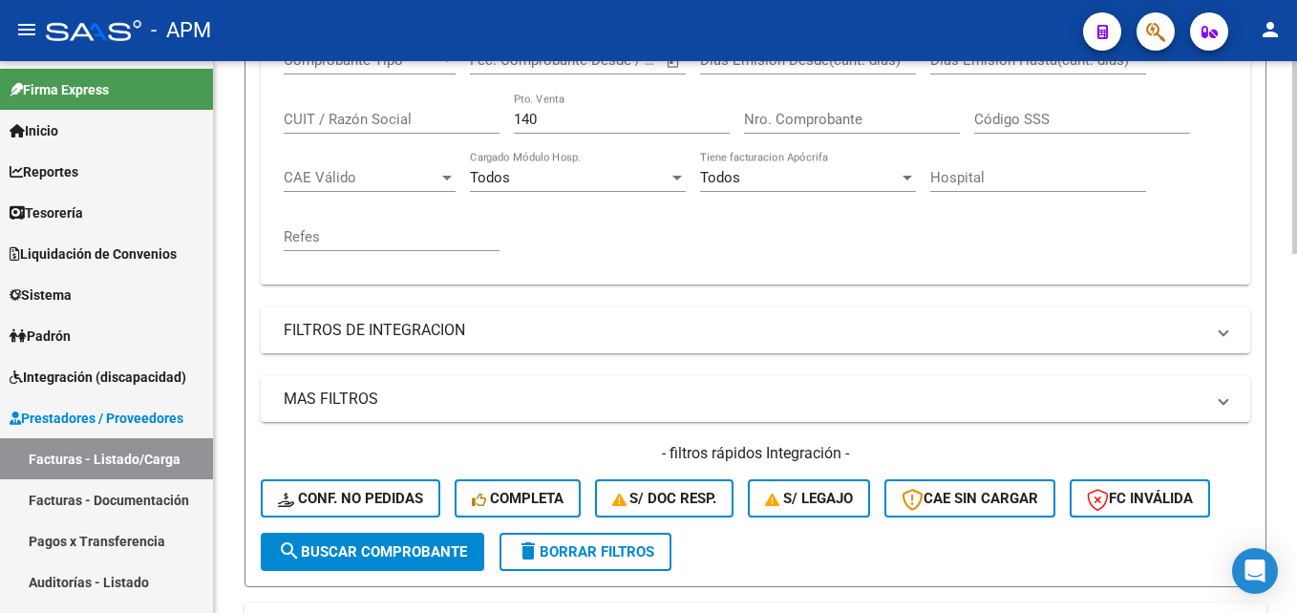
scroll to position [451, 0]
click at [563, 121] on input "140" at bounding box center [622, 120] width 216 height 17
type input "130"
click at [415, 552] on span "search Buscar Comprobante" at bounding box center [372, 552] width 189 height 17
